Goal: Task Accomplishment & Management: Manage account settings

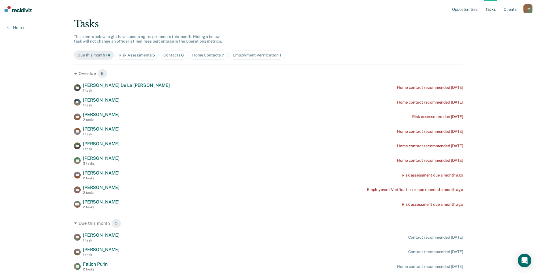
scroll to position [28, 0]
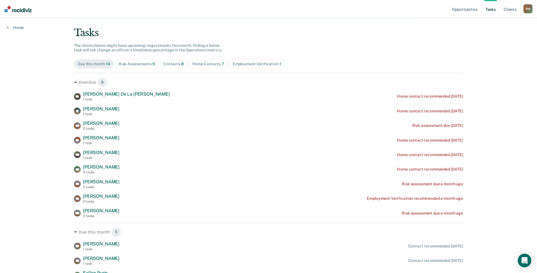
click at [206, 61] on div "Home Contacts 7" at bounding box center [208, 63] width 32 height 5
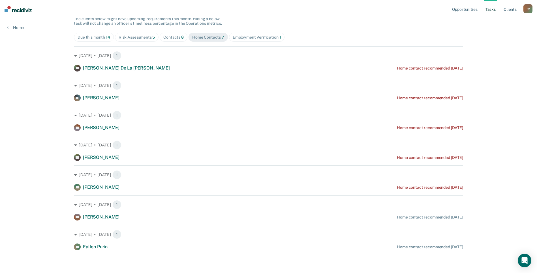
scroll to position [27, 0]
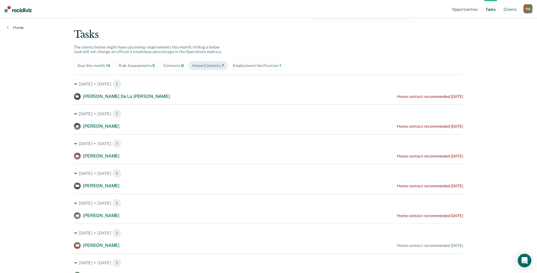
click at [166, 66] on div "Contacts 8" at bounding box center [173, 65] width 20 height 5
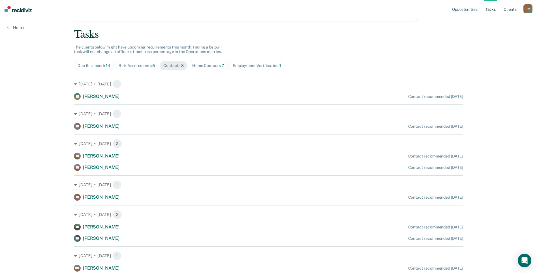
click at [219, 62] on span "Home Contacts 7" at bounding box center [208, 65] width 39 height 9
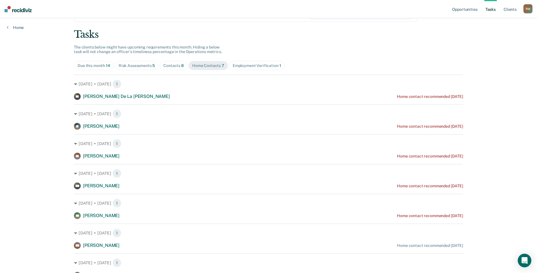
click at [128, 66] on div "Risk Assessments 5" at bounding box center [137, 65] width 37 height 5
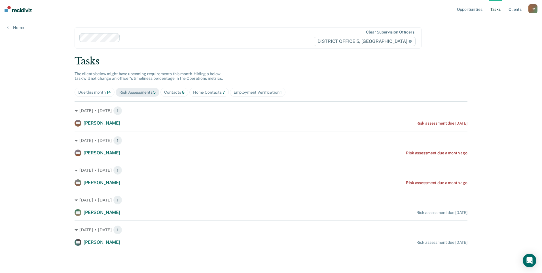
click at [176, 91] on div "Contacts 8" at bounding box center [174, 92] width 20 height 5
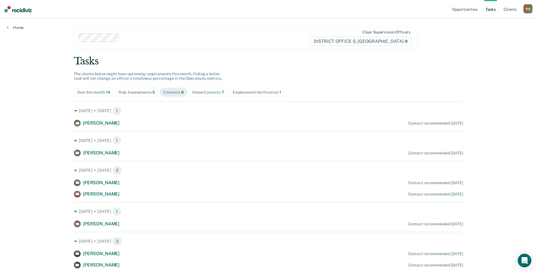
click at [205, 92] on div "Home Contacts 7" at bounding box center [208, 92] width 32 height 5
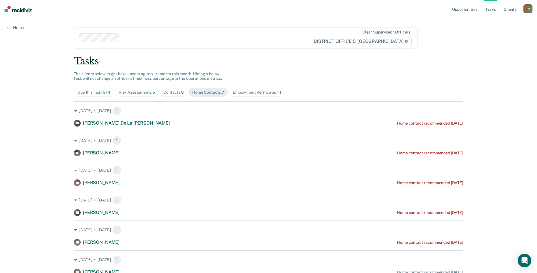
click at [263, 91] on div "Employment Verification 1" at bounding box center [257, 92] width 48 height 5
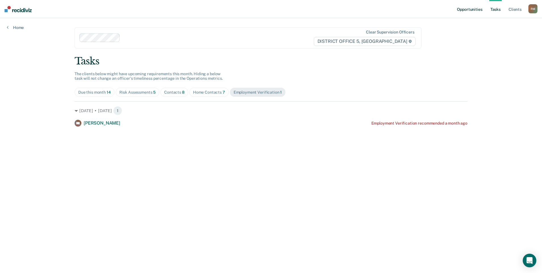
click at [471, 7] on link "Opportunities" at bounding box center [469, 9] width 27 height 18
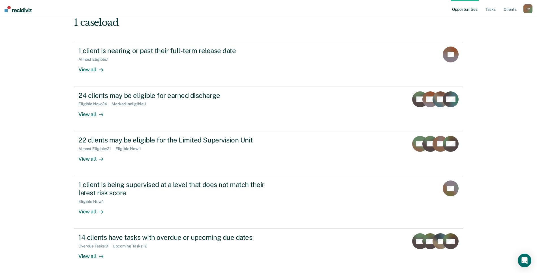
scroll to position [61, 0]
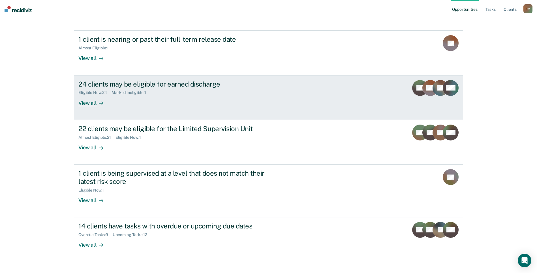
click at [89, 95] on div "View all" at bounding box center [94, 100] width 32 height 11
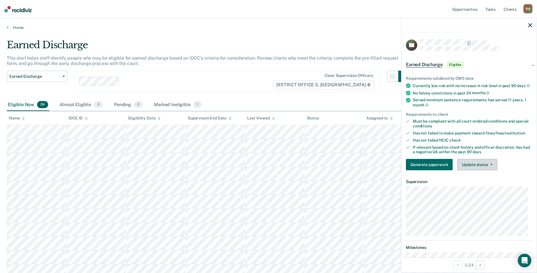
click at [479, 170] on button "Update status" at bounding box center [478, 164] width 40 height 11
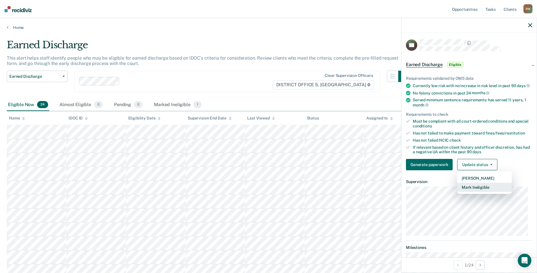
click at [480, 192] on button "Mark Ineligible" at bounding box center [485, 186] width 55 height 9
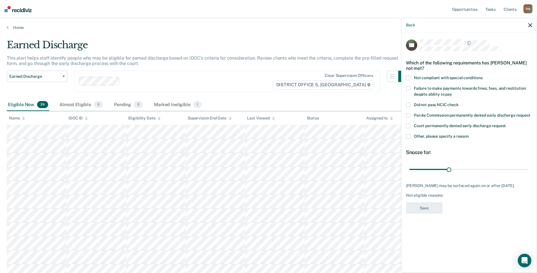
click at [409, 78] on span at bounding box center [408, 78] width 5 height 5
drag, startPoint x: 449, startPoint y: 167, endPoint x: 534, endPoint y: 164, distance: 84.8
type input "90"
click at [529, 164] on input "range" at bounding box center [470, 169] width 120 height 10
click at [423, 204] on div "BG Which of the following requirements has [PERSON_NAME] not met? Not compliant…" at bounding box center [469, 128] width 126 height 178
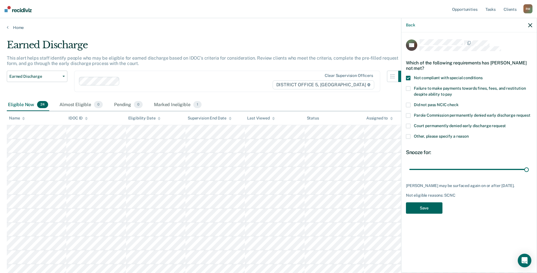
click at [426, 208] on button "Save" at bounding box center [424, 208] width 37 height 12
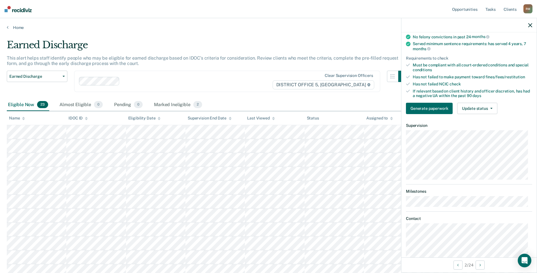
scroll to position [57, 0]
click at [467, 113] on button "Update status" at bounding box center [478, 107] width 40 height 11
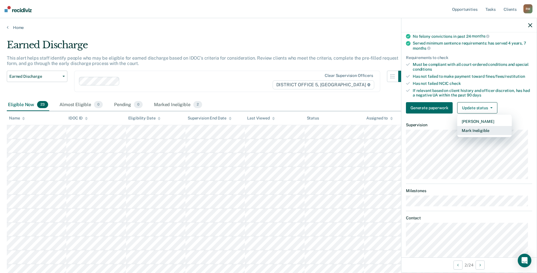
click at [471, 135] on button "Mark Ineligible" at bounding box center [485, 130] width 55 height 9
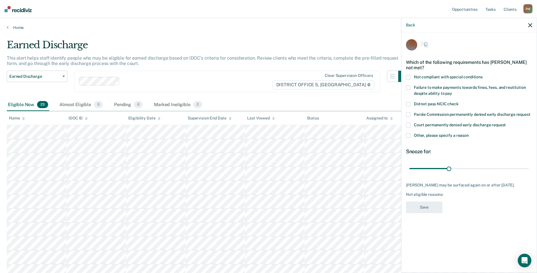
scroll to position [0, 0]
drag, startPoint x: 449, startPoint y: 168, endPoint x: 542, endPoint y: 163, distance: 93.4
type input "90"
click at [529, 164] on input "range" at bounding box center [470, 169] width 120 height 10
click at [409, 135] on span at bounding box center [408, 136] width 5 height 5
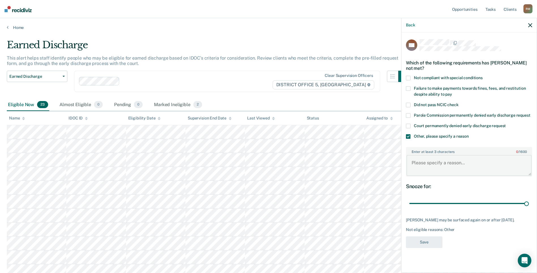
click at [429, 163] on textarea "Enter at least 3 characters 0 / 1600" at bounding box center [469, 165] width 125 height 21
type textarea "FTR [DATE]"
click at [421, 243] on button "Save" at bounding box center [424, 242] width 37 height 12
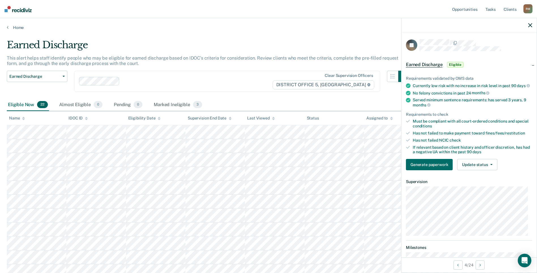
click at [207, 117] on div "Supervision End Date" at bounding box center [210, 118] width 44 height 5
click at [214, 118] on div "Supervision End Date" at bounding box center [210, 118] width 44 height 5
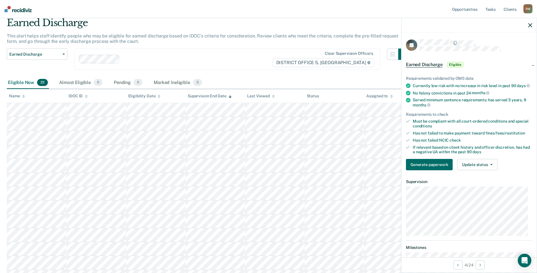
scroll to position [28, 0]
